Goal: Task Accomplishment & Management: Manage account settings

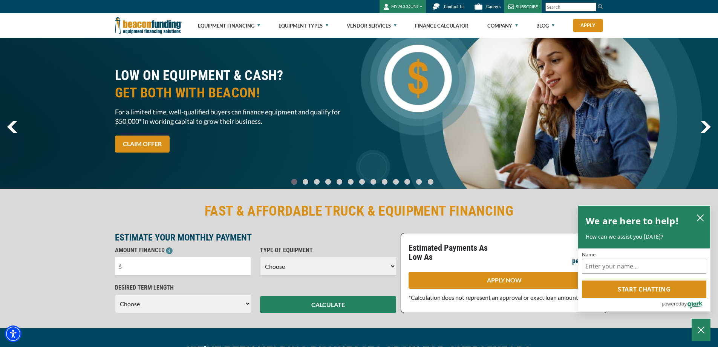
click at [399, 6] on button "MY ACCOUNT" at bounding box center [403, 6] width 46 height 13
click at [392, 25] on link "Login" at bounding box center [410, 23] width 60 height 18
